Goal: Information Seeking & Learning: Learn about a topic

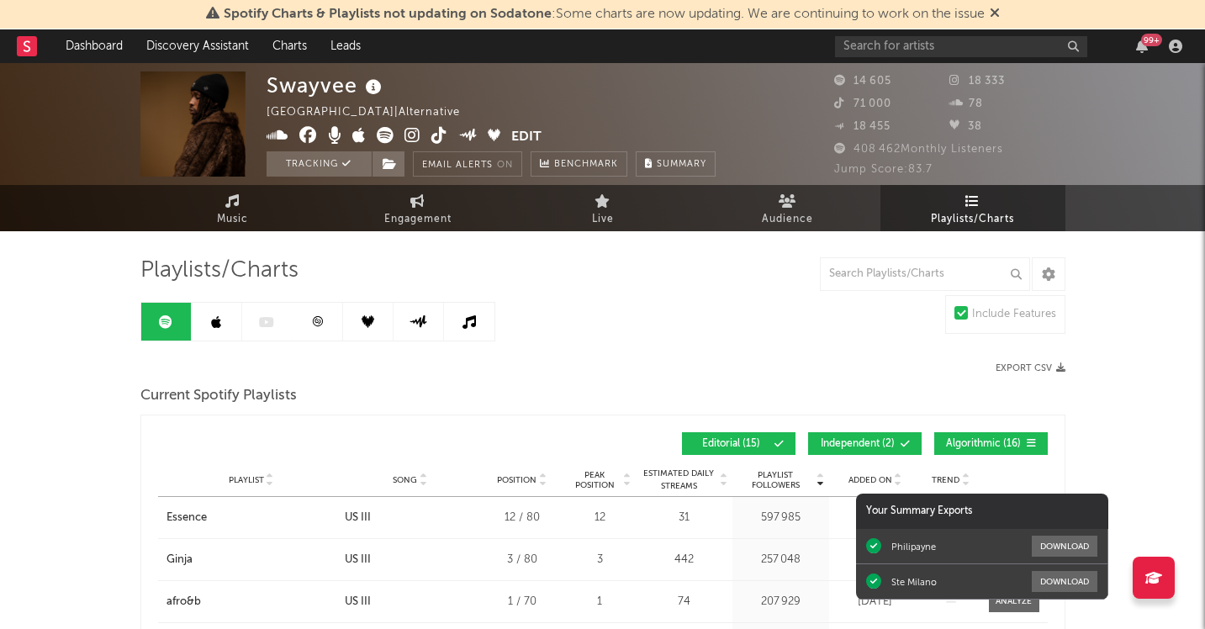
click at [305, 86] on div "Swayvee" at bounding box center [326, 86] width 119 height 28
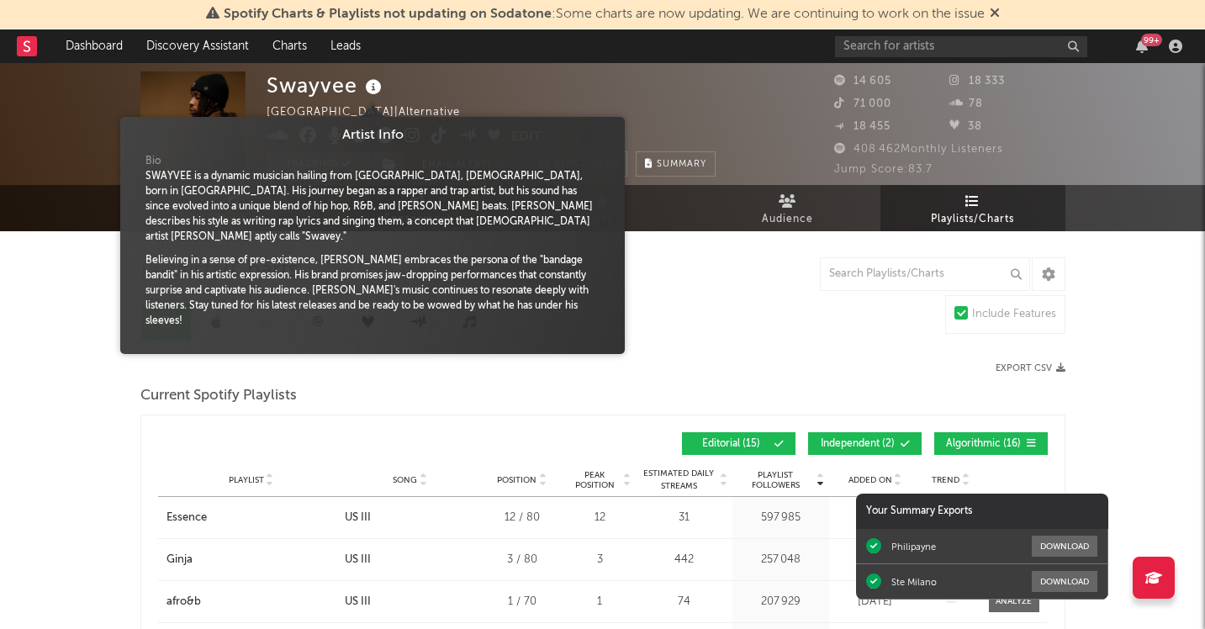
click at [372, 87] on icon at bounding box center [374, 88] width 24 height 24
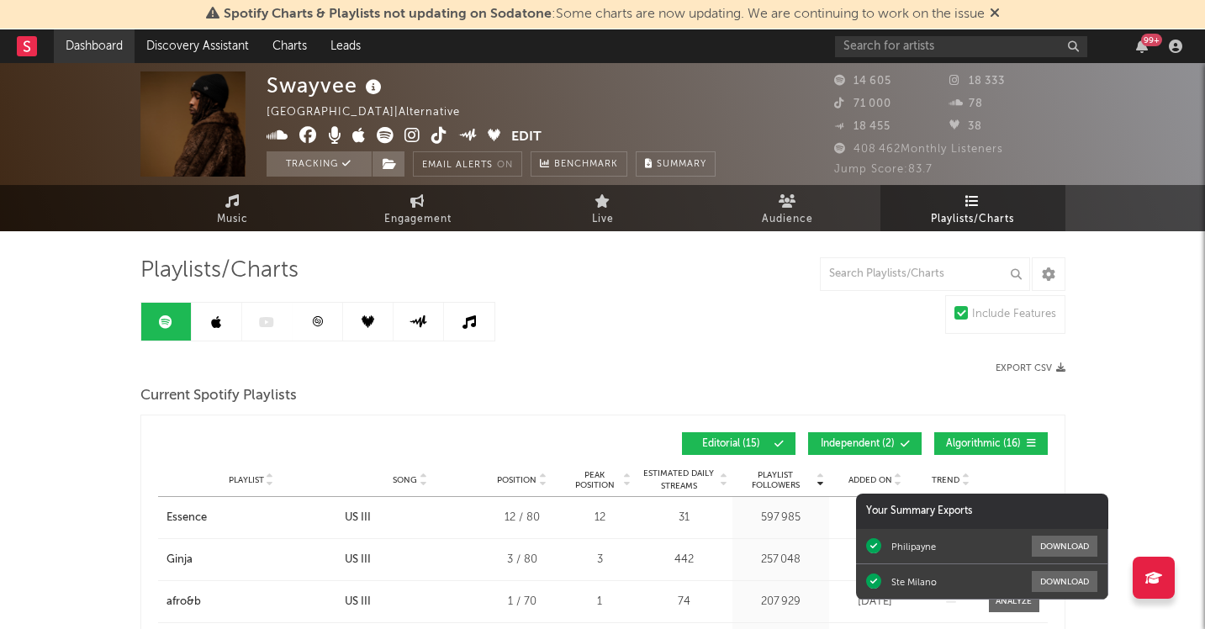
click at [102, 51] on link "Dashboard" at bounding box center [94, 46] width 81 height 34
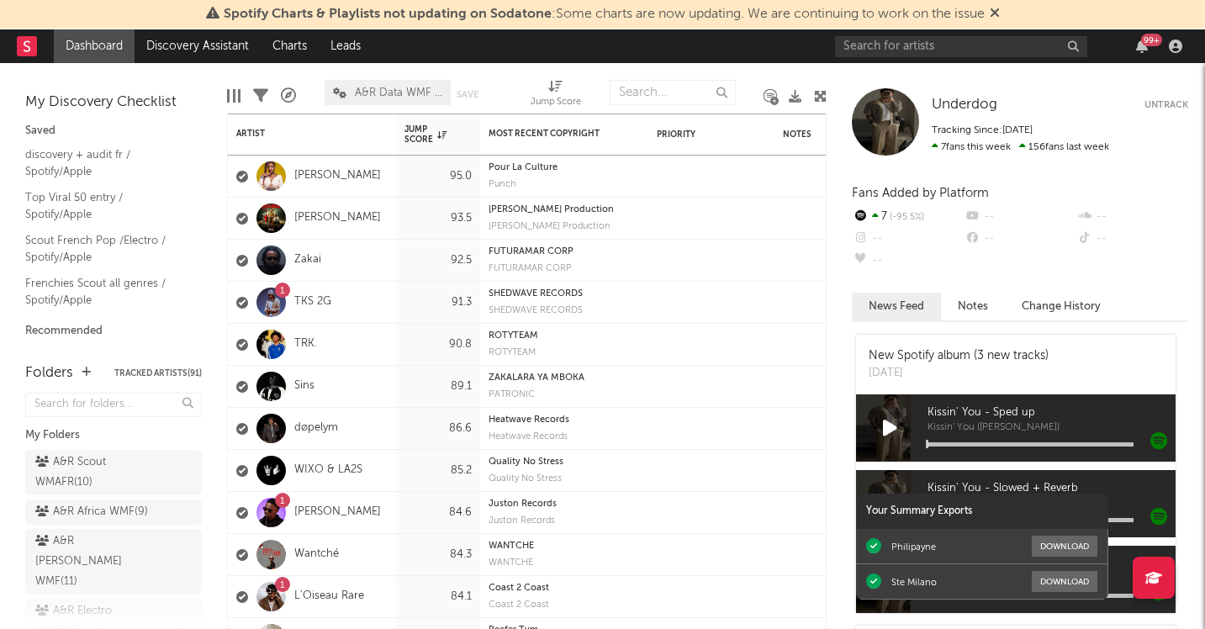
click at [1152, 46] on div "99 +" at bounding box center [1142, 46] width 25 height 13
click at [1141, 47] on icon "button" at bounding box center [1142, 46] width 12 height 13
click at [658, 42] on nav "Dashboard Discovery Assistant Charts Leads 99 +" at bounding box center [602, 46] width 1205 height 34
click at [1141, 45] on icon "button" at bounding box center [1142, 46] width 12 height 13
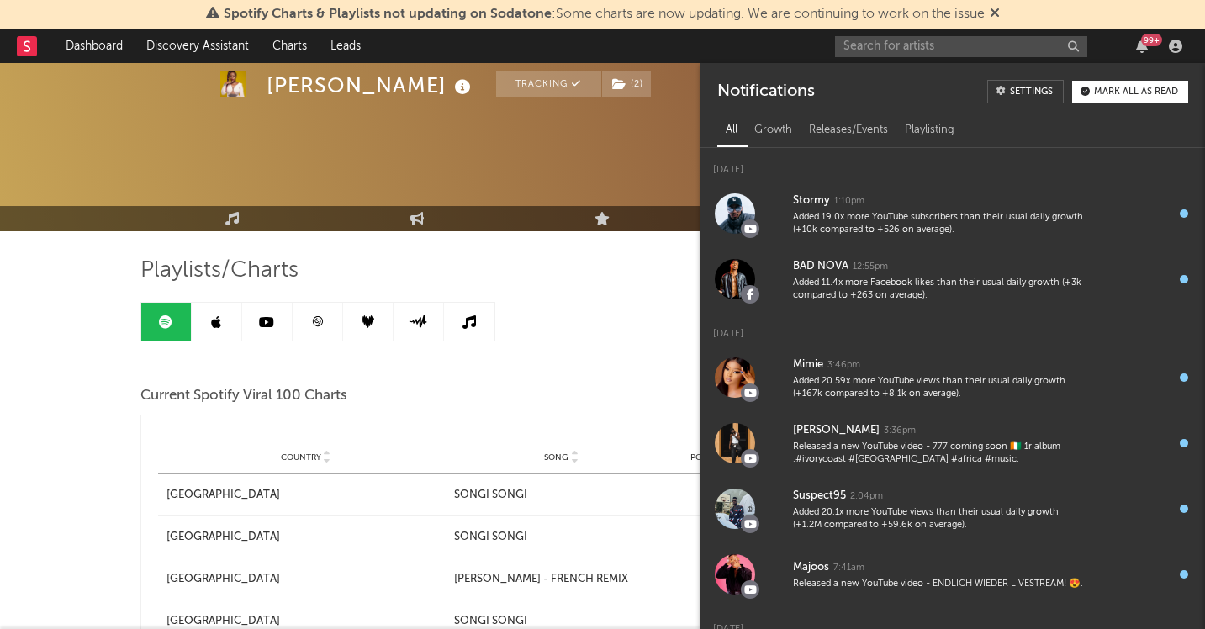
scroll to position [1389, 0]
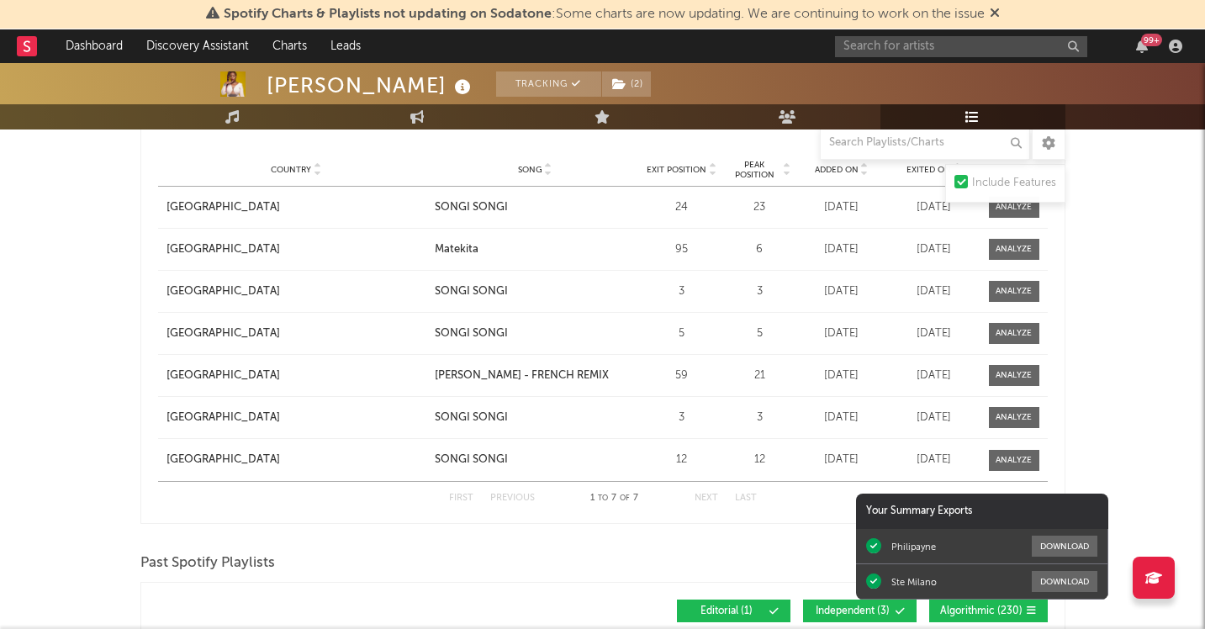
click at [1150, 47] on div "99 +" at bounding box center [1142, 46] width 25 height 13
click at [1146, 45] on icon "button" at bounding box center [1142, 46] width 12 height 13
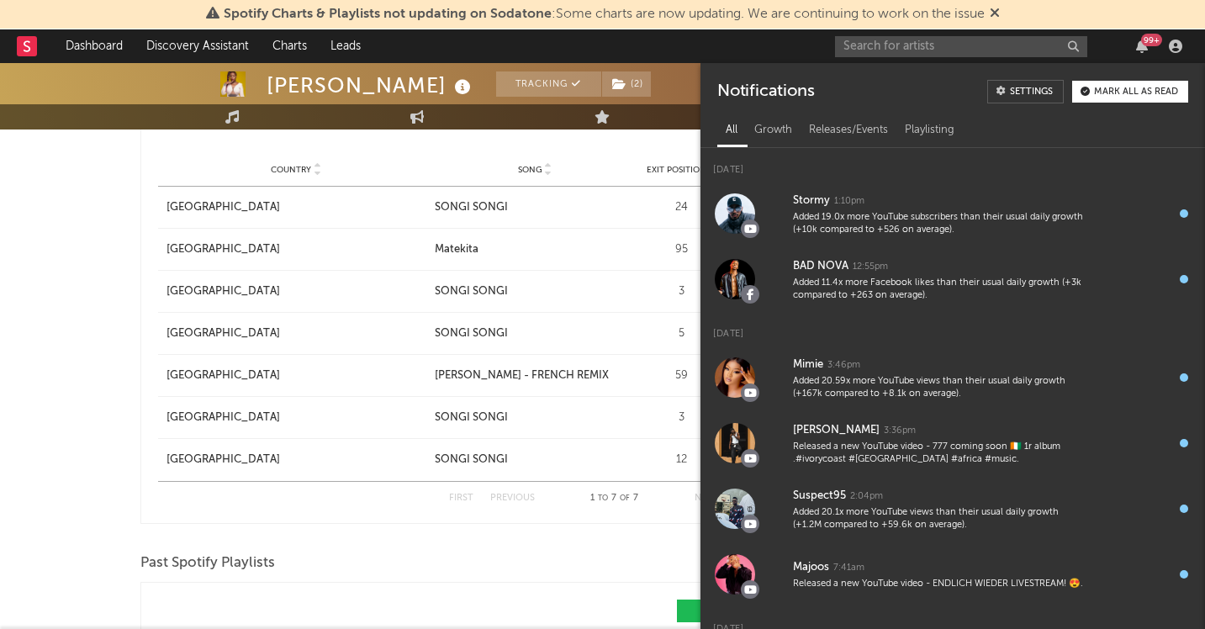
click at [460, 143] on div "Country Country Song Exit Position Peak Position Added On Exited On Position Fo…" at bounding box center [603, 144] width 890 height 17
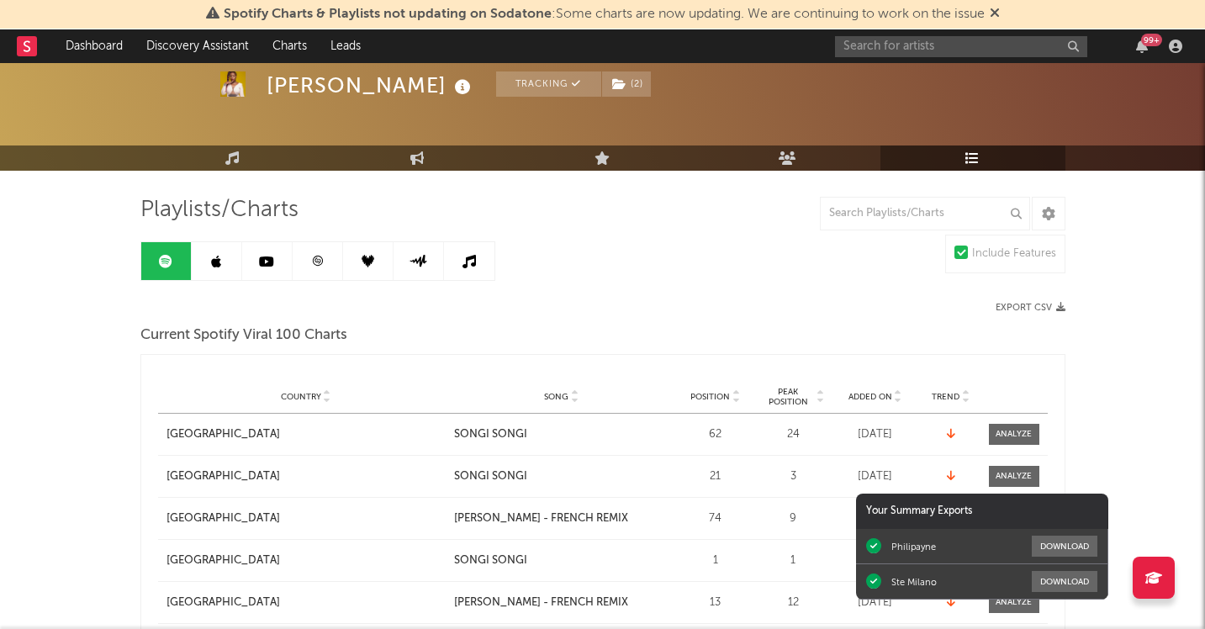
scroll to position [0, 0]
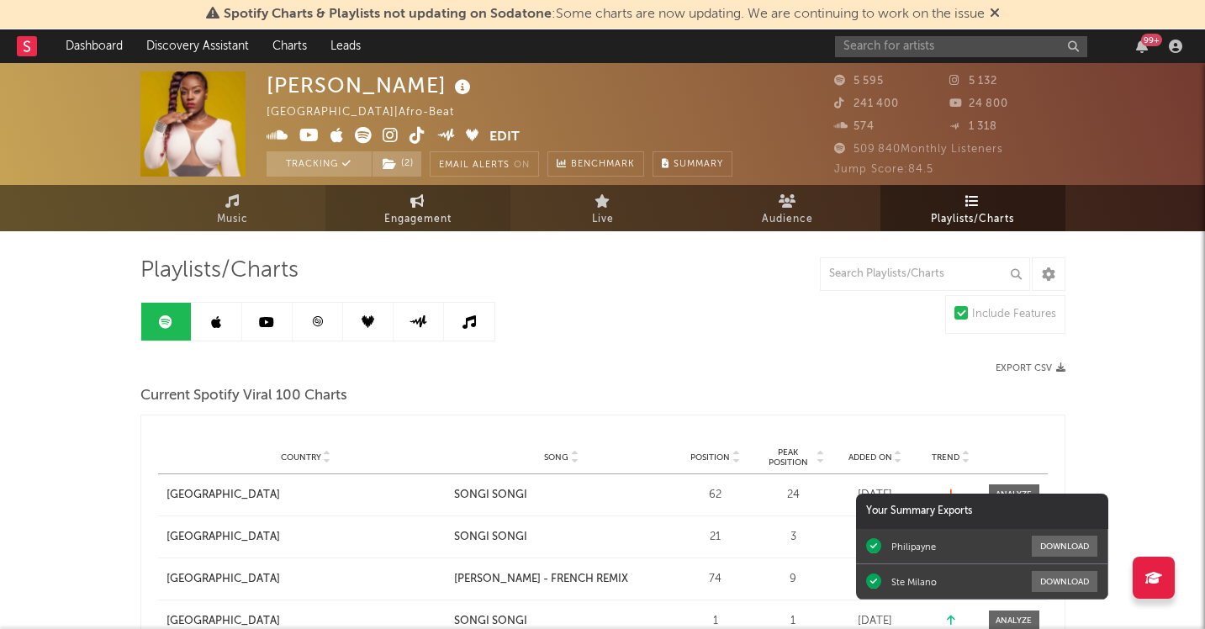
click at [411, 215] on span "Engagement" at bounding box center [417, 219] width 67 height 20
select select "1w"
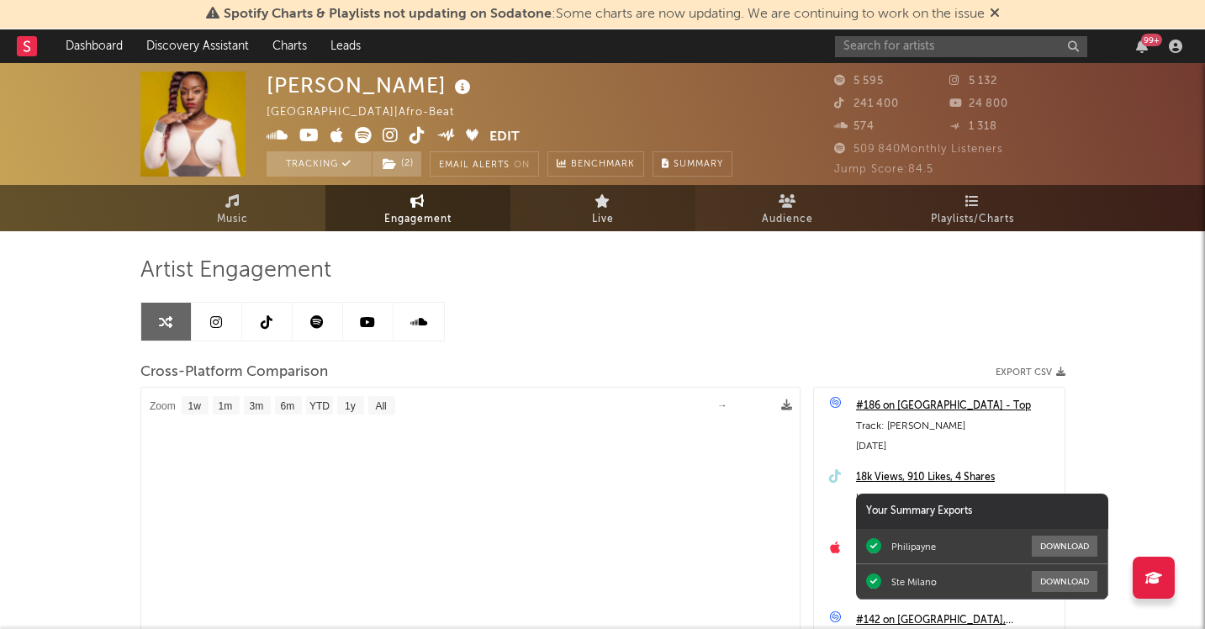
select select "1m"
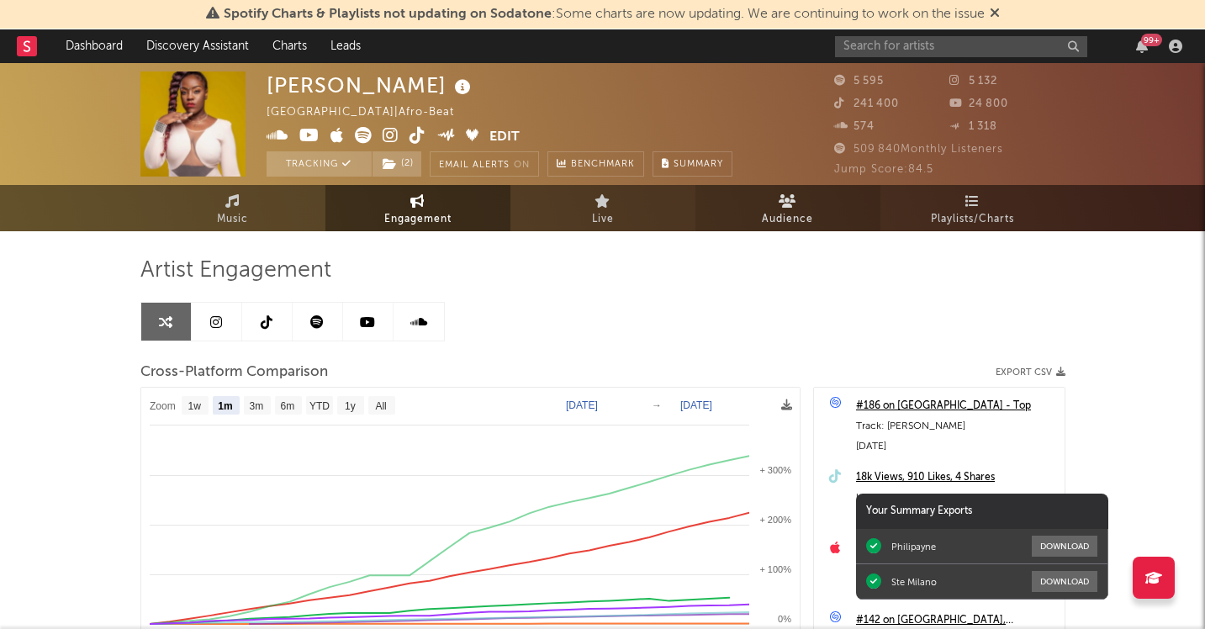
click at [776, 215] on span "Audience" at bounding box center [787, 219] width 51 height 20
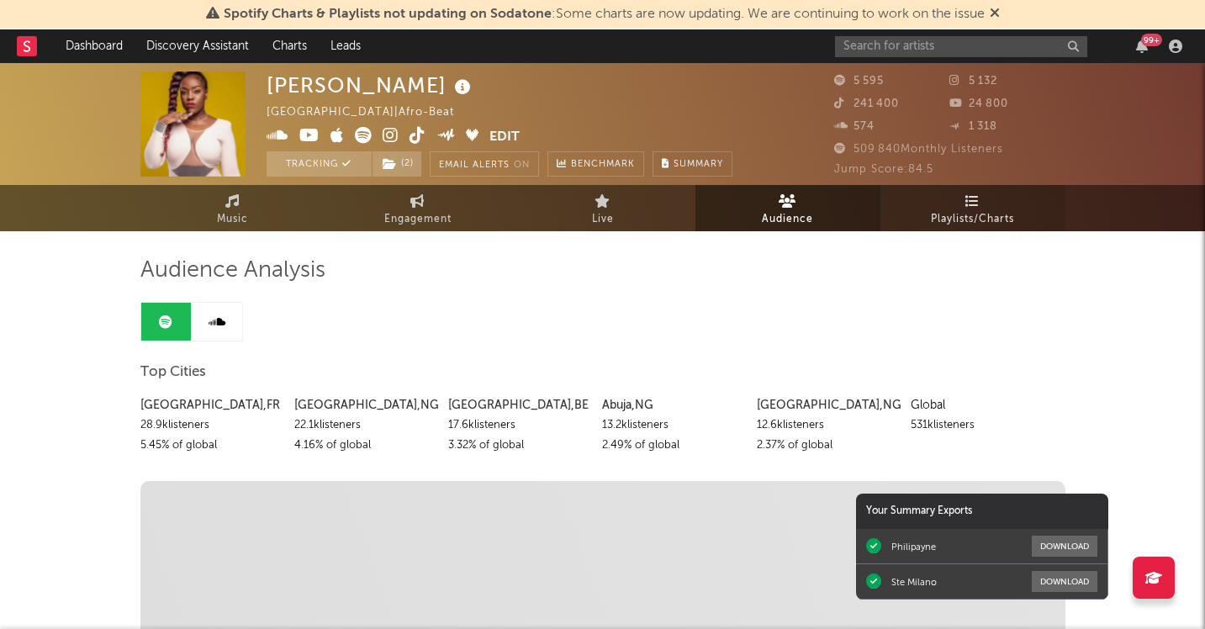
click at [956, 204] on link "Playlists/Charts" at bounding box center [973, 208] width 185 height 46
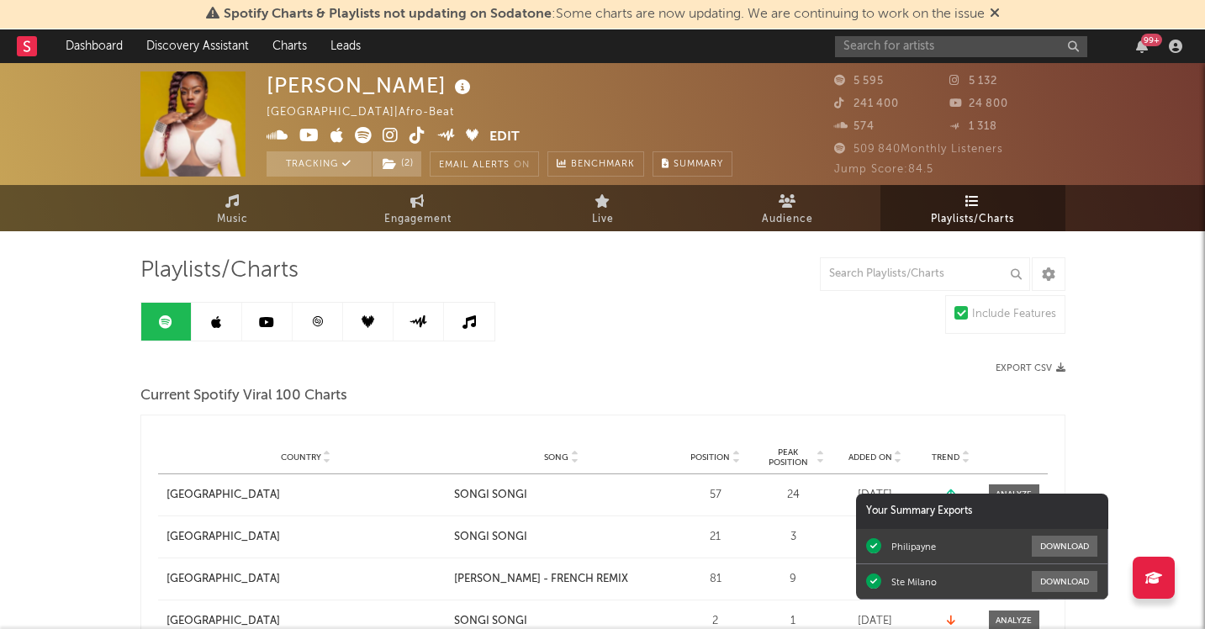
click at [307, 318] on link at bounding box center [318, 322] width 50 height 38
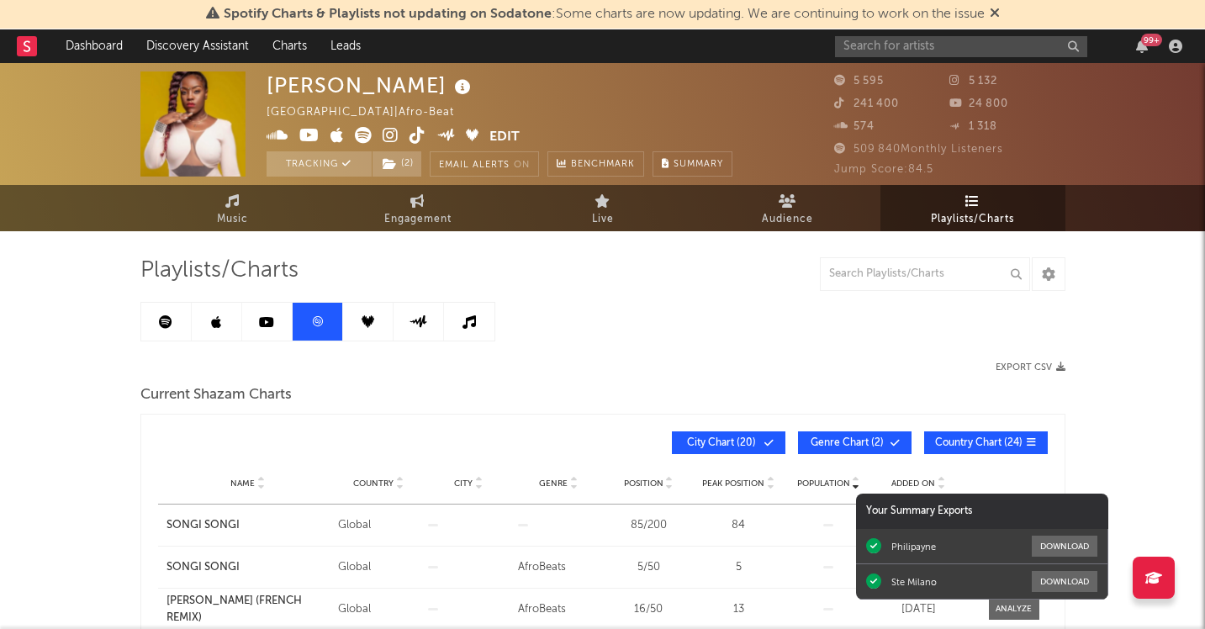
click at [287, 324] on link at bounding box center [267, 322] width 50 height 38
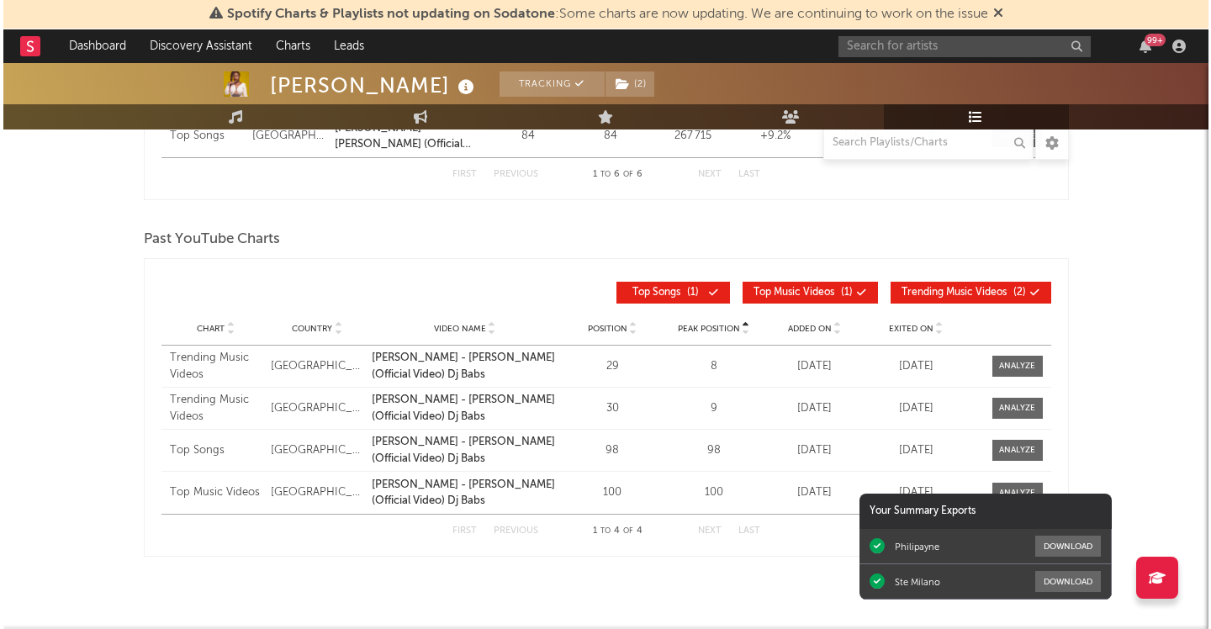
scroll to position [625, 0]
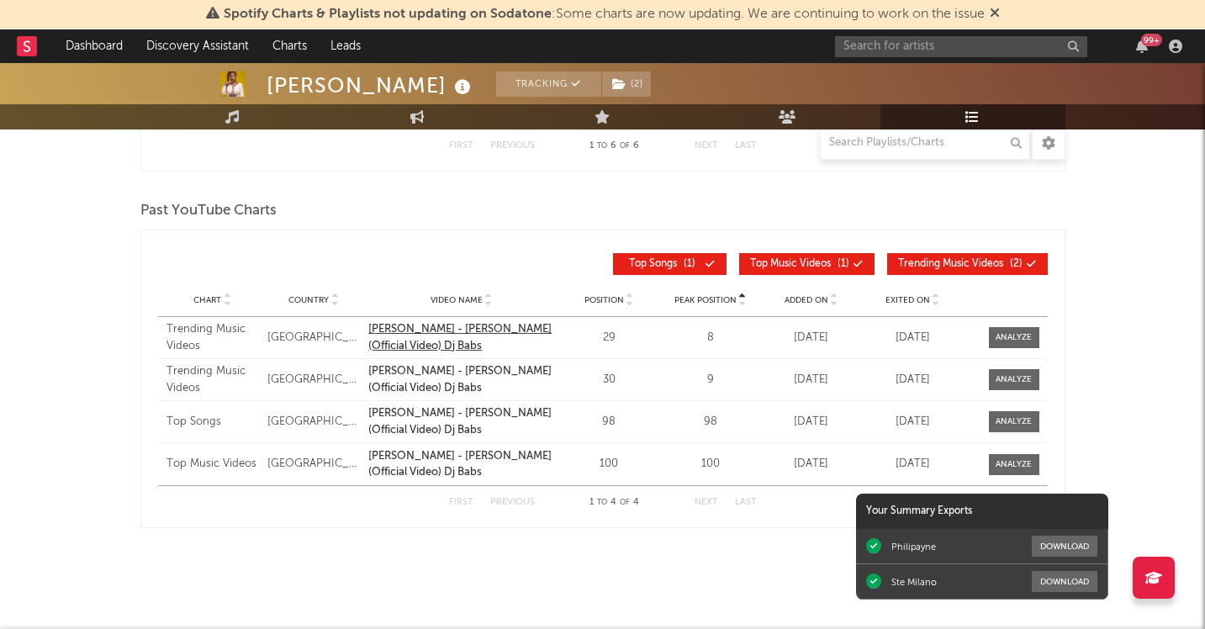
click at [438, 331] on div "Salima Chica - Songi Songi (Official Video) Dj Babs" at bounding box center [461, 337] width 186 height 33
click at [237, 119] on icon at bounding box center [236, 116] width 14 height 13
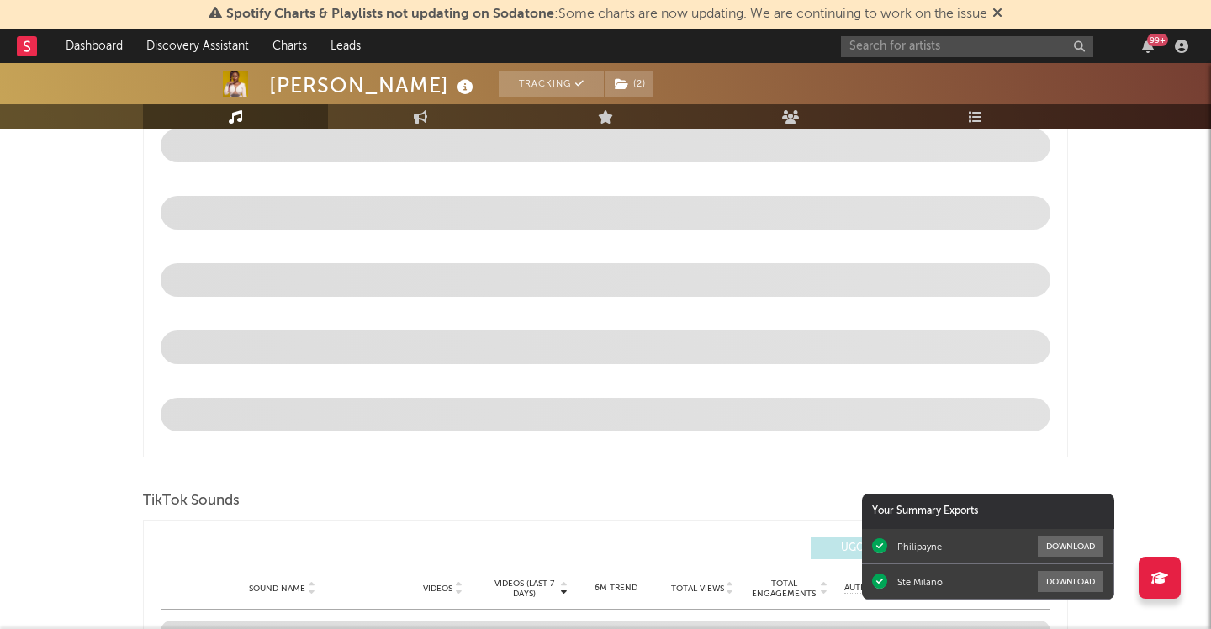
select select "1w"
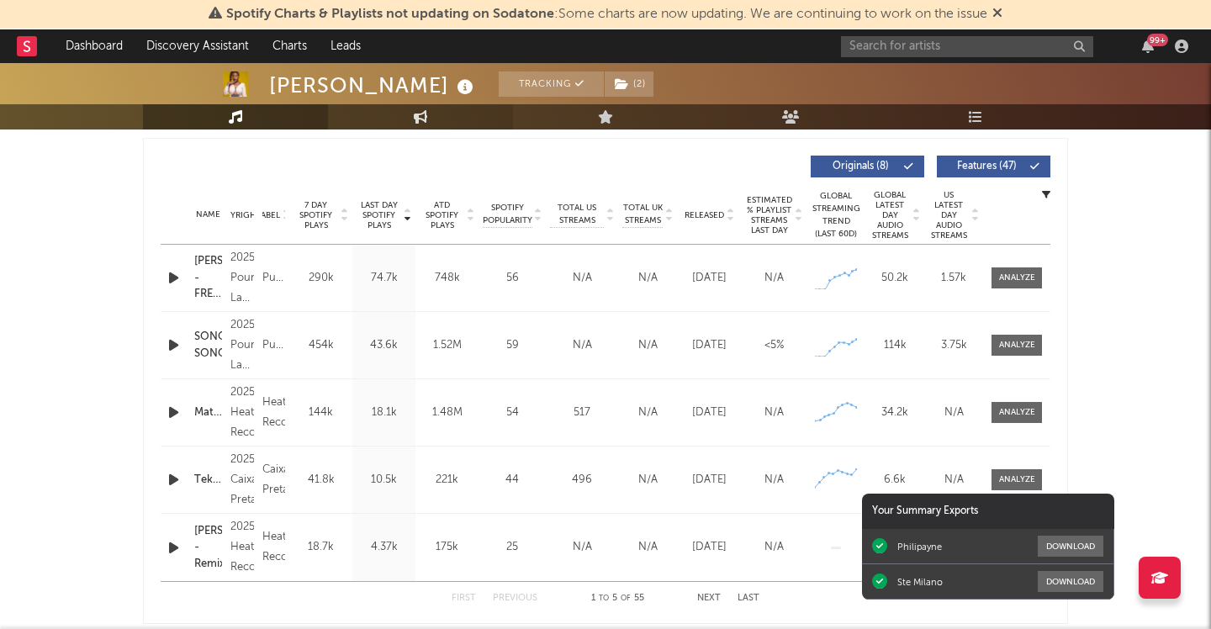
click at [435, 124] on link "Engagement" at bounding box center [420, 116] width 185 height 25
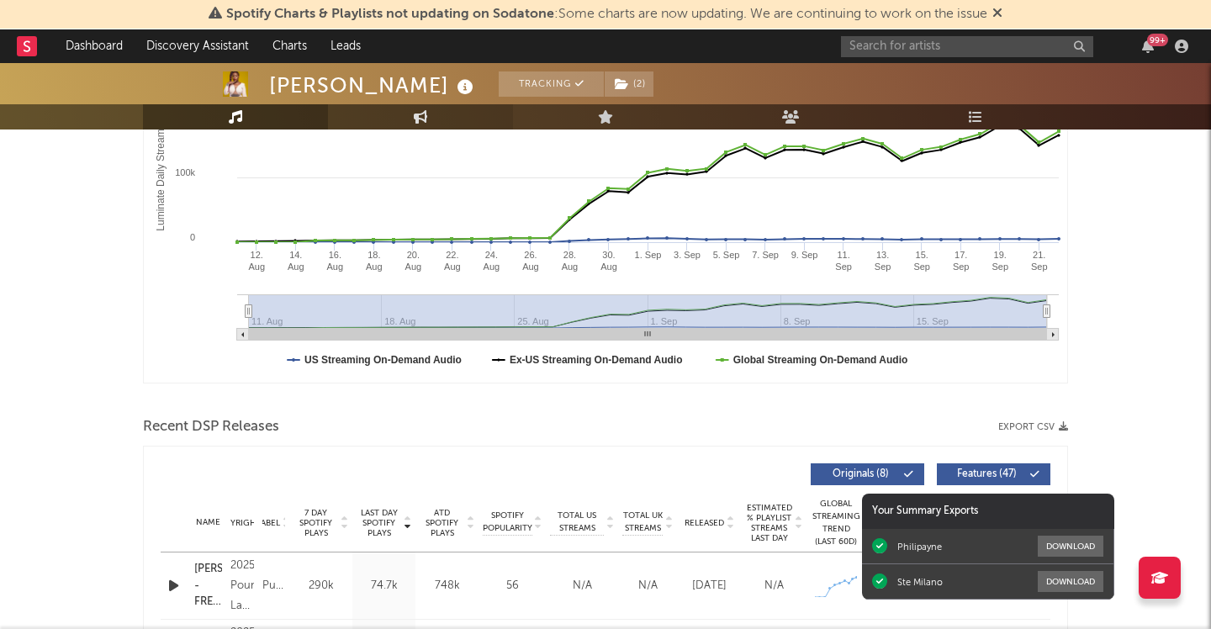
select select "1w"
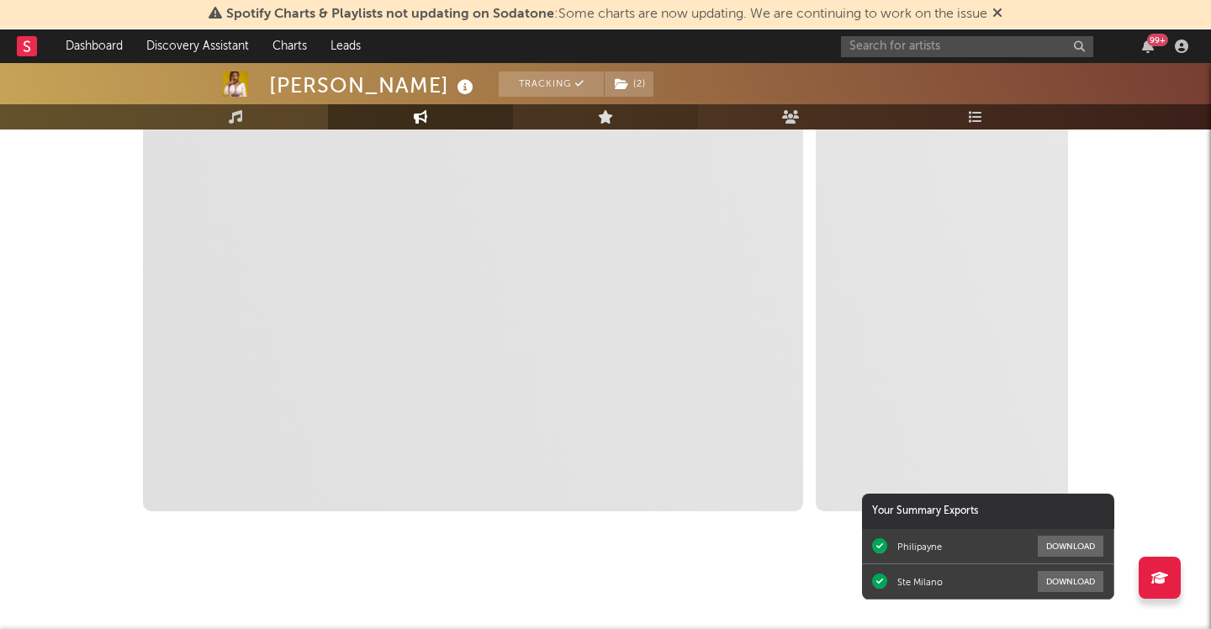
click at [602, 123] on icon at bounding box center [606, 116] width 16 height 13
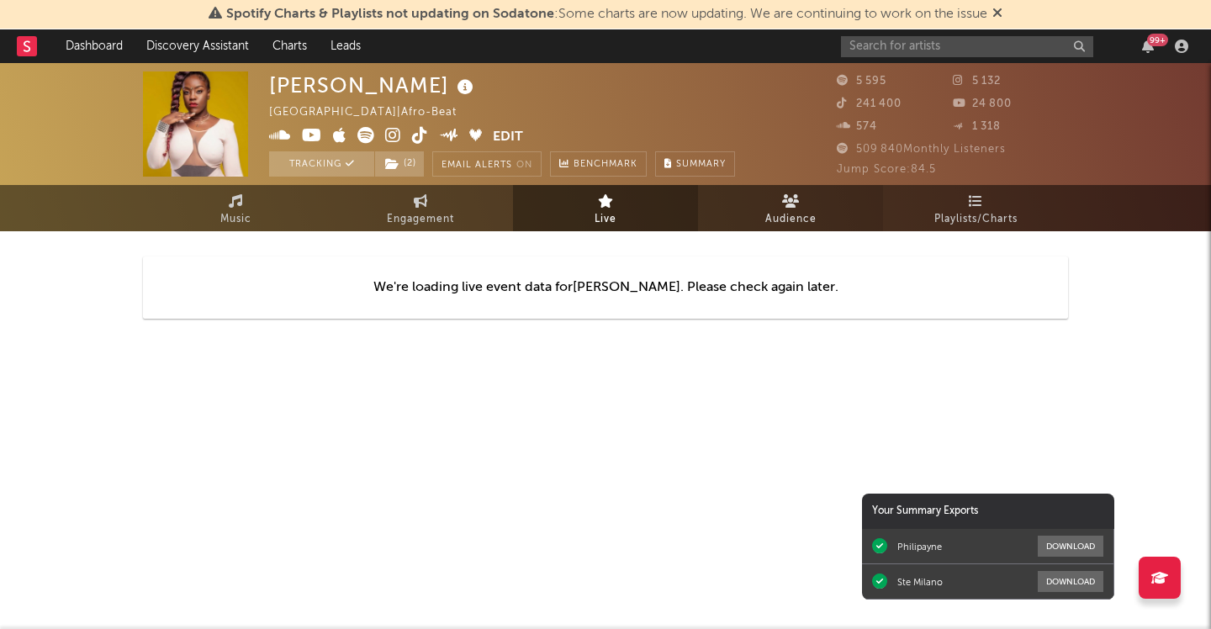
click at [777, 201] on link "Audience" at bounding box center [790, 208] width 185 height 46
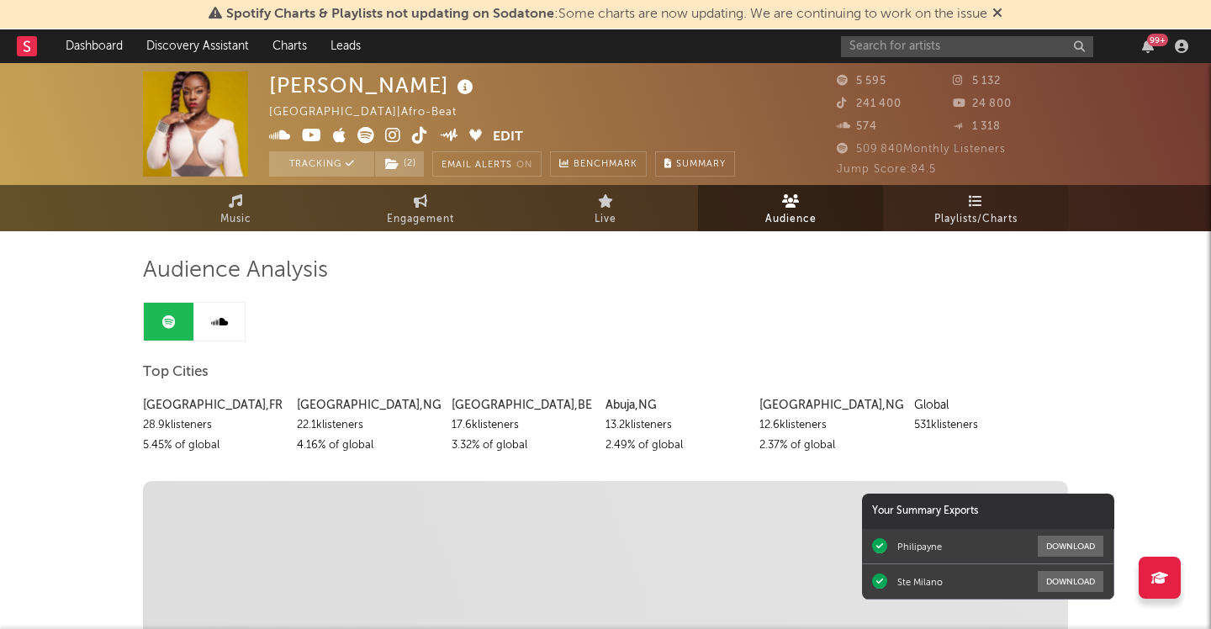
click at [924, 200] on link "Playlists/Charts" at bounding box center [975, 208] width 185 height 46
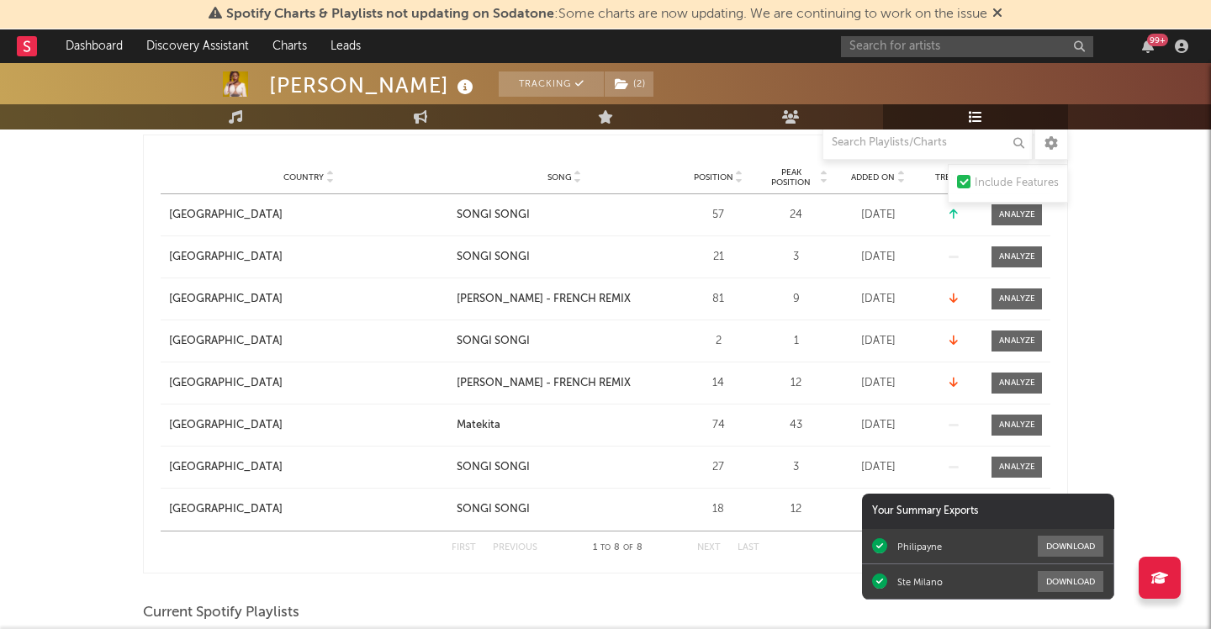
scroll to position [281, 0]
